Goal: Information Seeking & Learning: Find specific fact

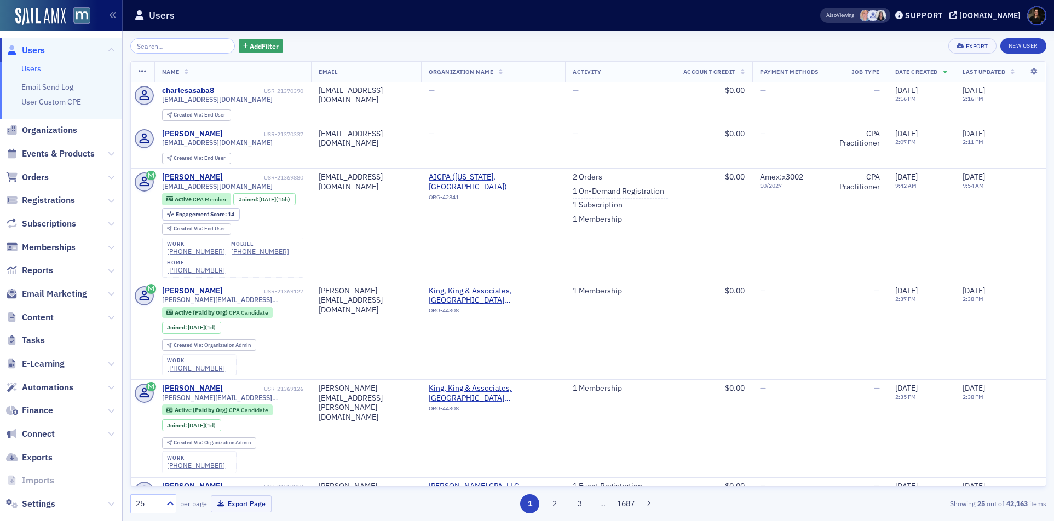
scroll to position [16, 0]
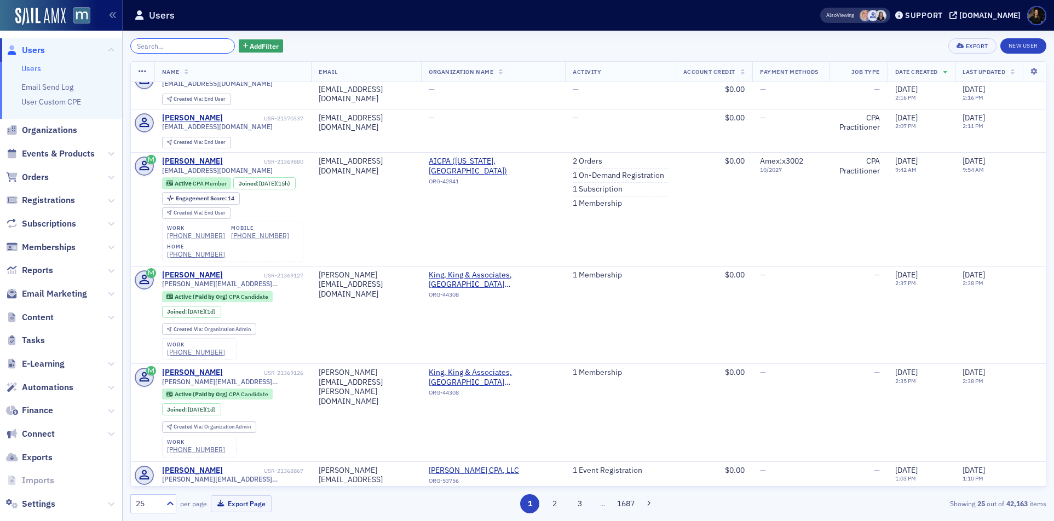
click at [155, 52] on input "search" at bounding box center [182, 45] width 105 height 15
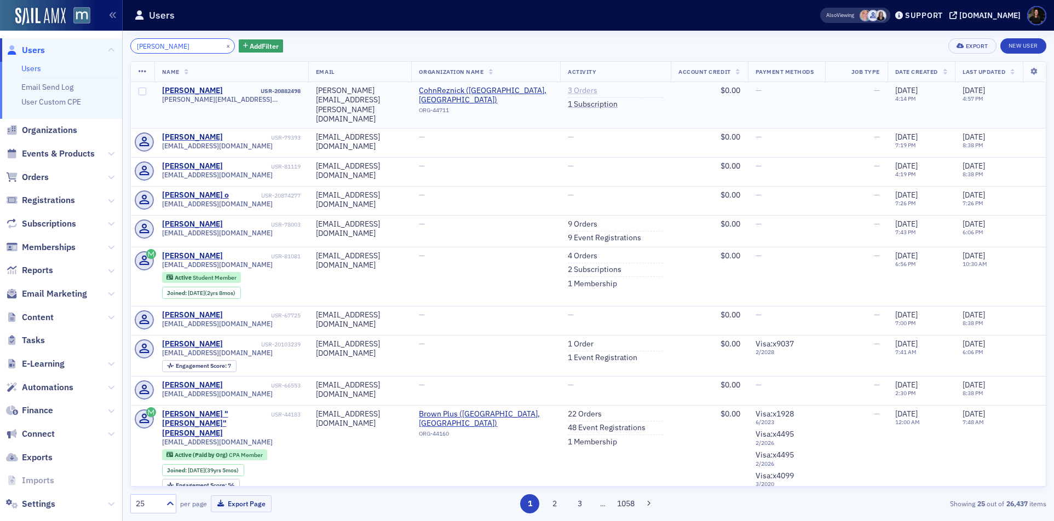
type input "[PERSON_NAME]"
click at [588, 89] on link "3 Orders" at bounding box center [583, 91] width 30 height 10
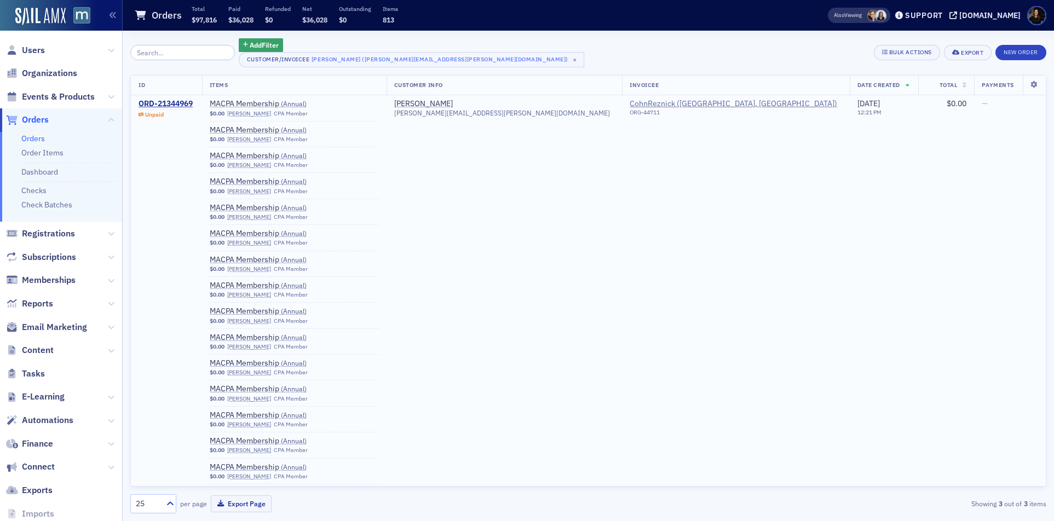
scroll to position [1, 0]
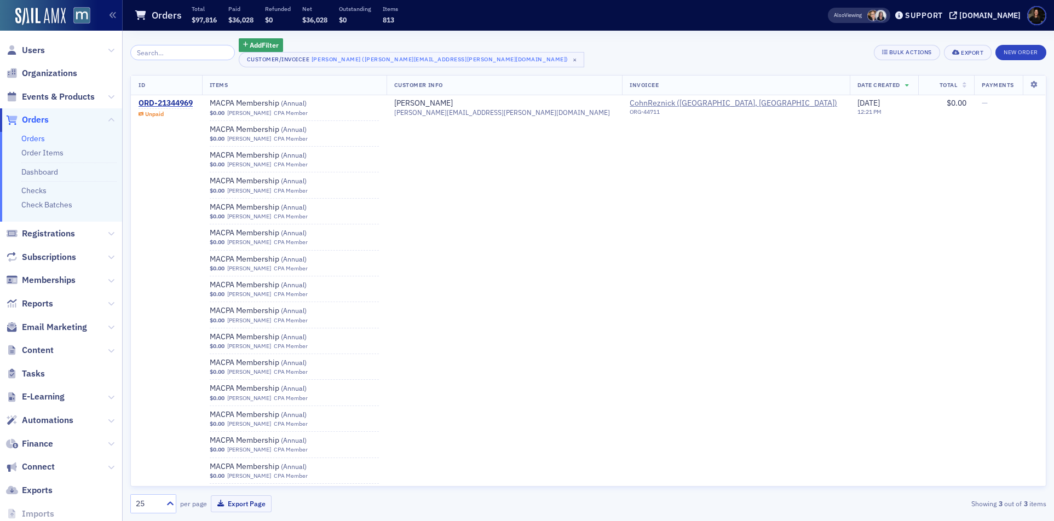
drag, startPoint x: 145, startPoint y: 99, endPoint x: 190, endPoint y: 82, distance: 49.0
click at [145, 100] on div "ORD-21344969" at bounding box center [165, 104] width 54 height 10
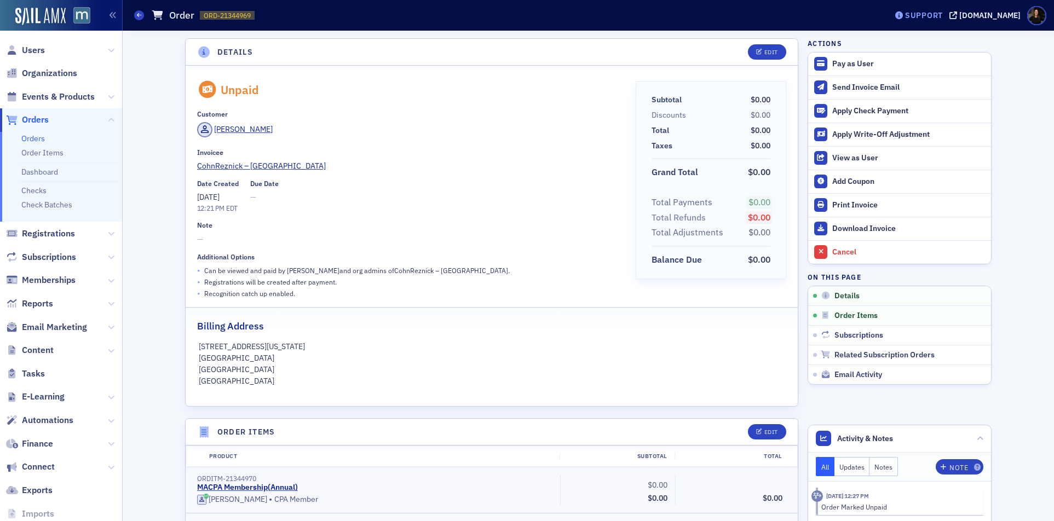
click at [933, 21] on div "Support" at bounding box center [918, 15] width 51 height 15
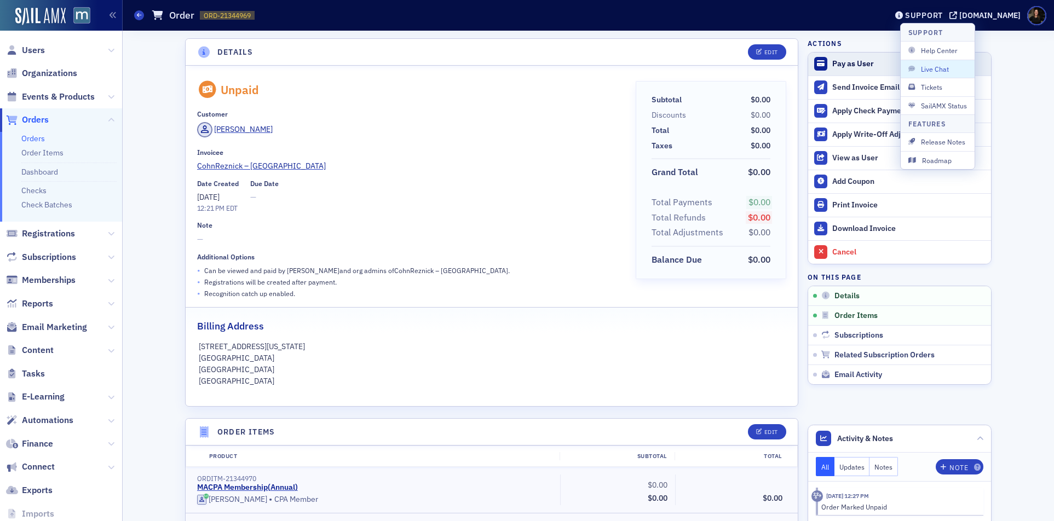
click at [922, 73] on span "Live Chat" at bounding box center [937, 69] width 59 height 10
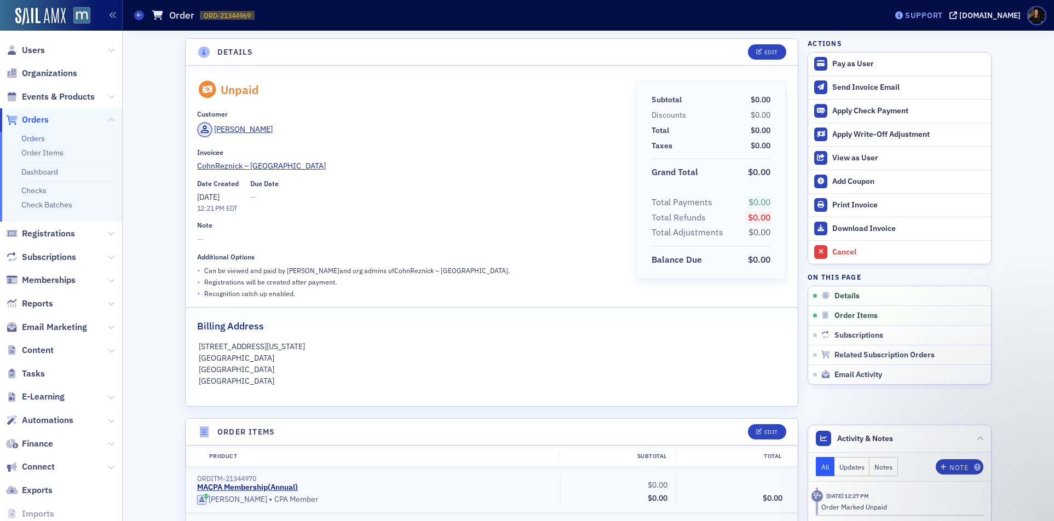
click at [943, 15] on div "Support" at bounding box center [924, 15] width 38 height 10
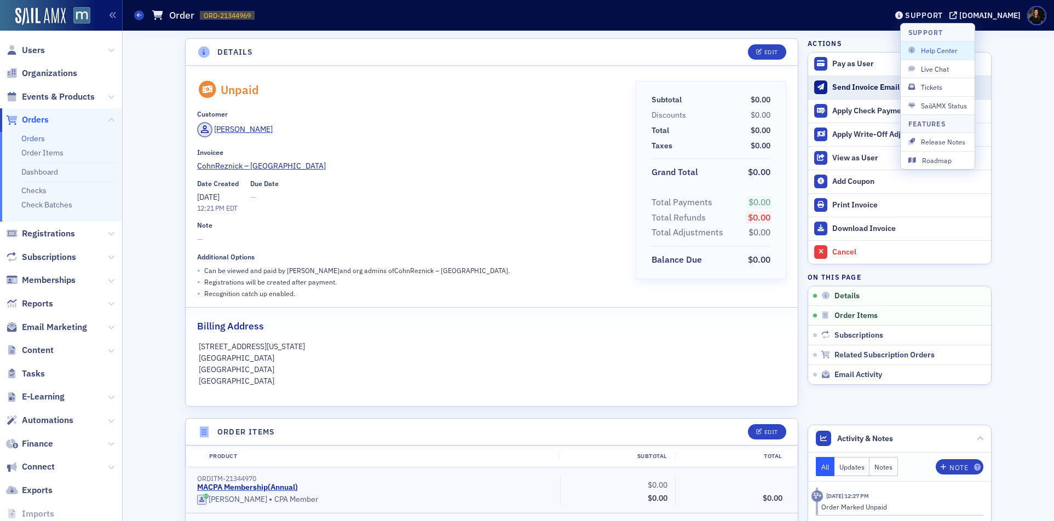
click at [948, 75] on button "Live Chat" at bounding box center [937, 69] width 74 height 18
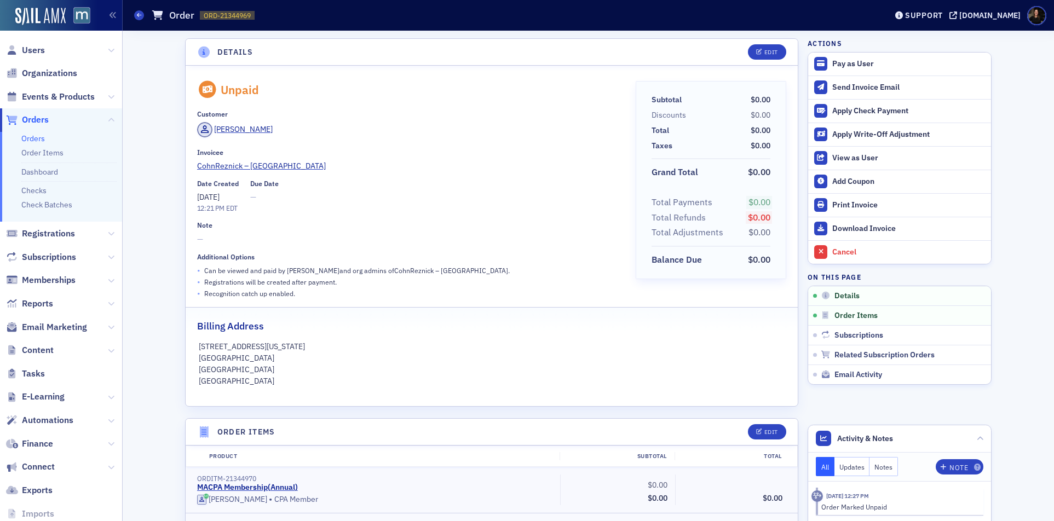
click at [934, 23] on div "Support [DOMAIN_NAME]" at bounding box center [971, 15] width 165 height 19
click at [934, 18] on div "Support" at bounding box center [924, 15] width 38 height 10
click at [903, 13] on icon at bounding box center [899, 15] width 8 height 8
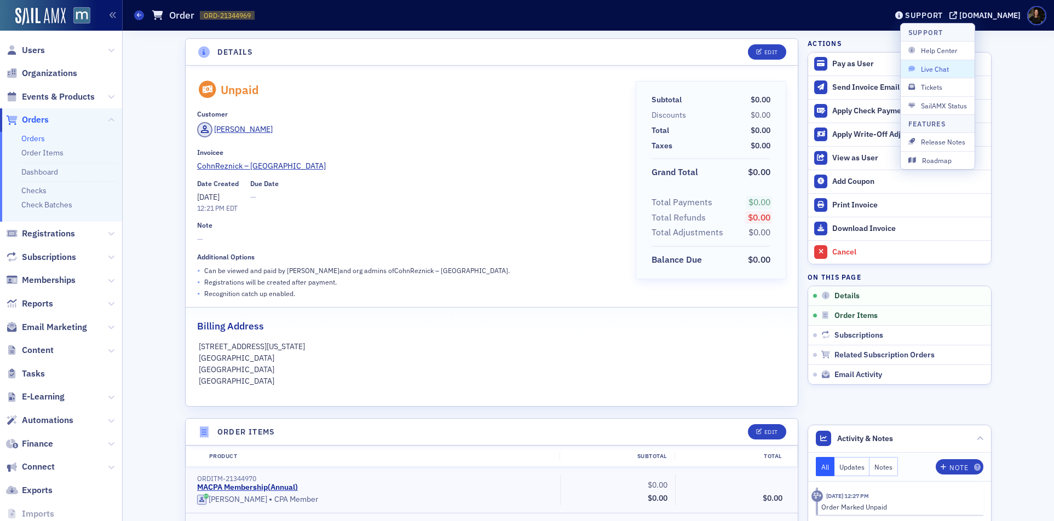
click at [921, 70] on span "Live Chat" at bounding box center [937, 69] width 59 height 10
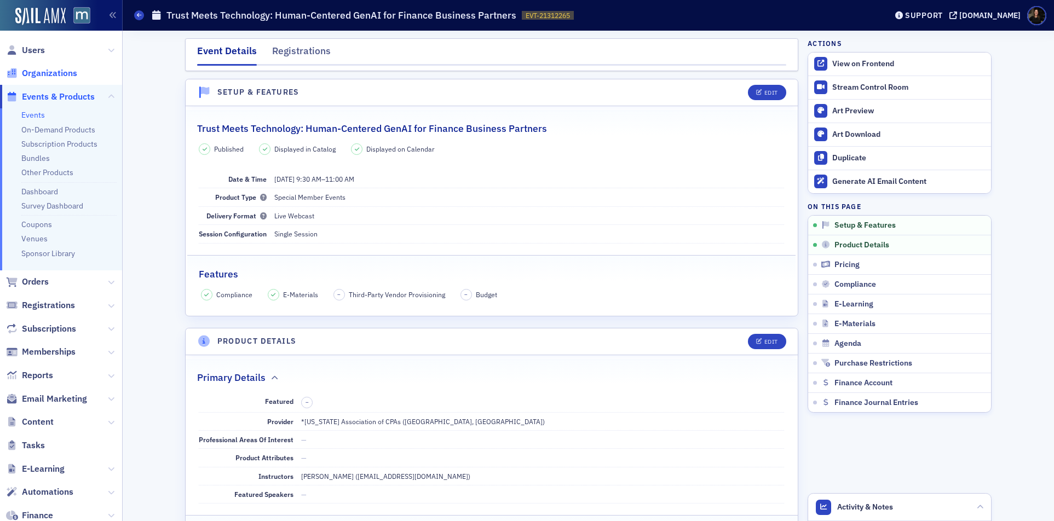
click at [38, 77] on span "Organizations" at bounding box center [49, 73] width 55 height 12
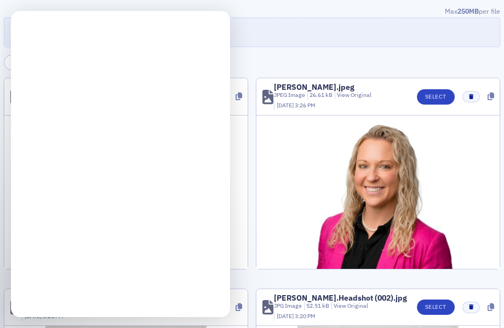
click at [46, 31] on div "Intercom messenger" at bounding box center [120, 28] width 219 height 35
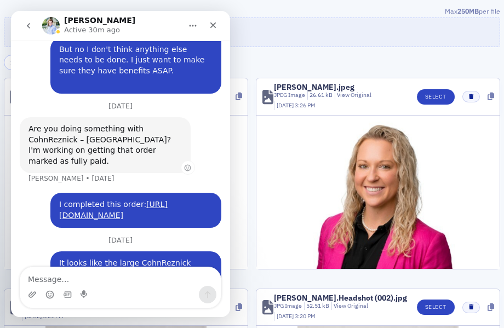
scroll to position [444, 0]
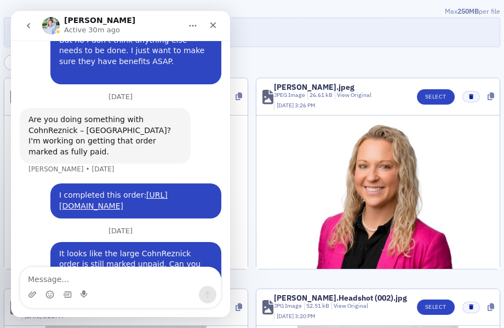
click at [25, 30] on button "go back" at bounding box center [28, 25] width 21 height 21
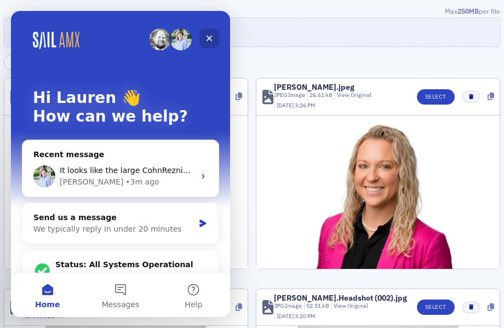
click at [207, 41] on icon "Close" at bounding box center [209, 38] width 9 height 9
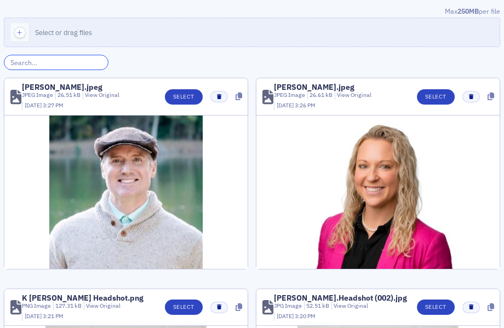
click at [79, 65] on input "search" at bounding box center [56, 62] width 105 height 15
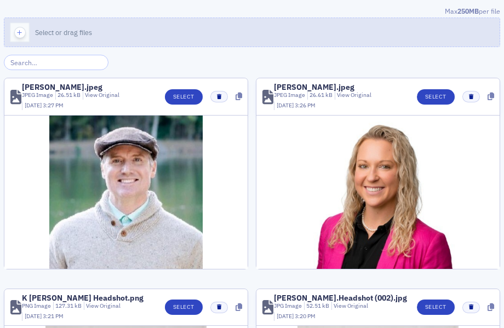
click at [31, 29] on div "button" at bounding box center [19, 32] width 31 height 28
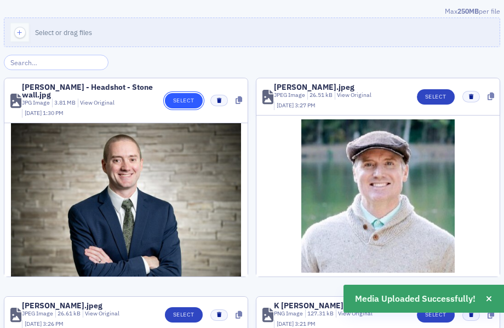
click at [180, 98] on button "Select" at bounding box center [184, 100] width 38 height 15
